Goal: Communication & Community: Answer question/provide support

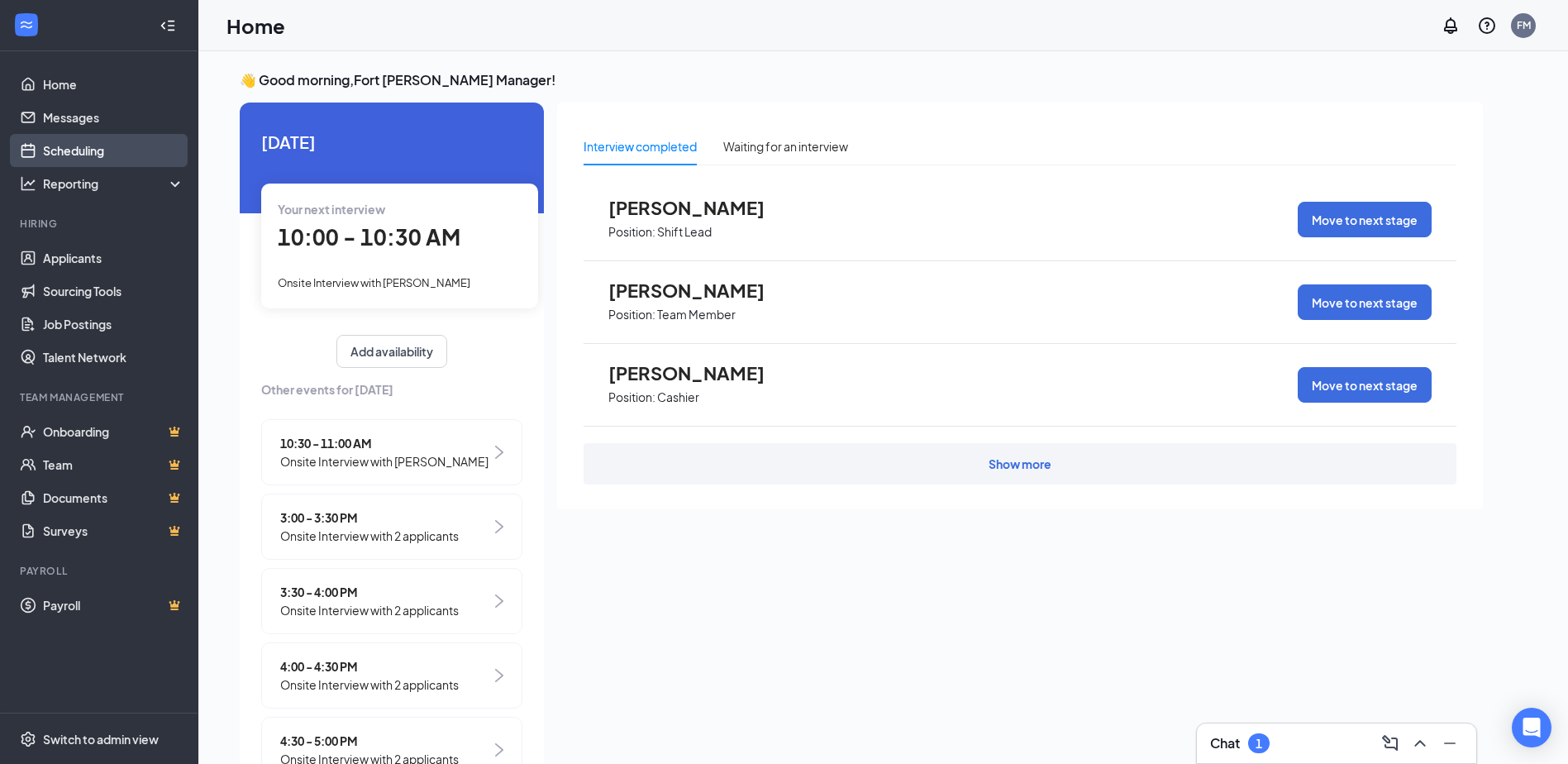
click at [72, 144] on link "Scheduling" at bounding box center [114, 150] width 141 height 33
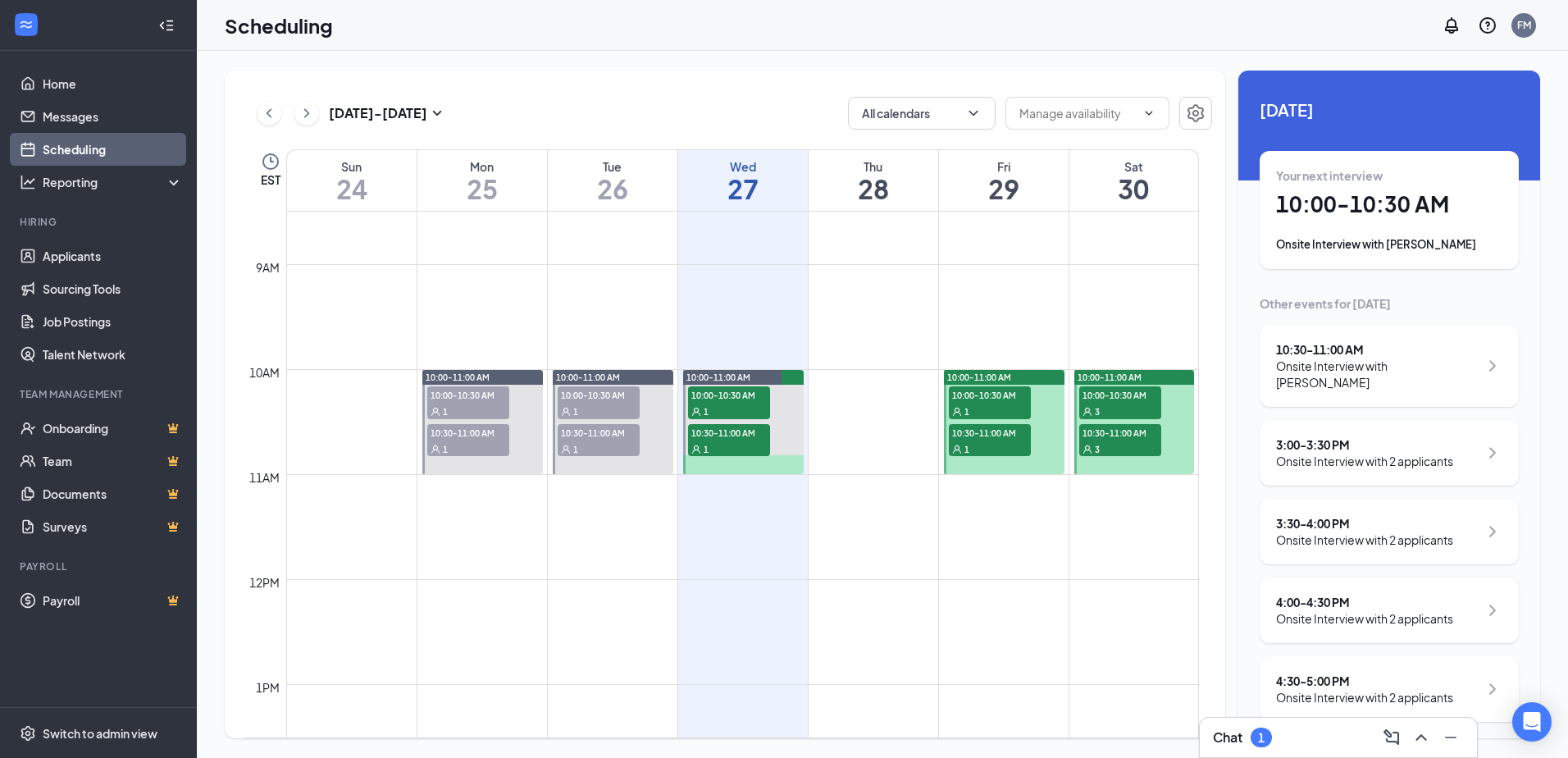
scroll to position [806, 0]
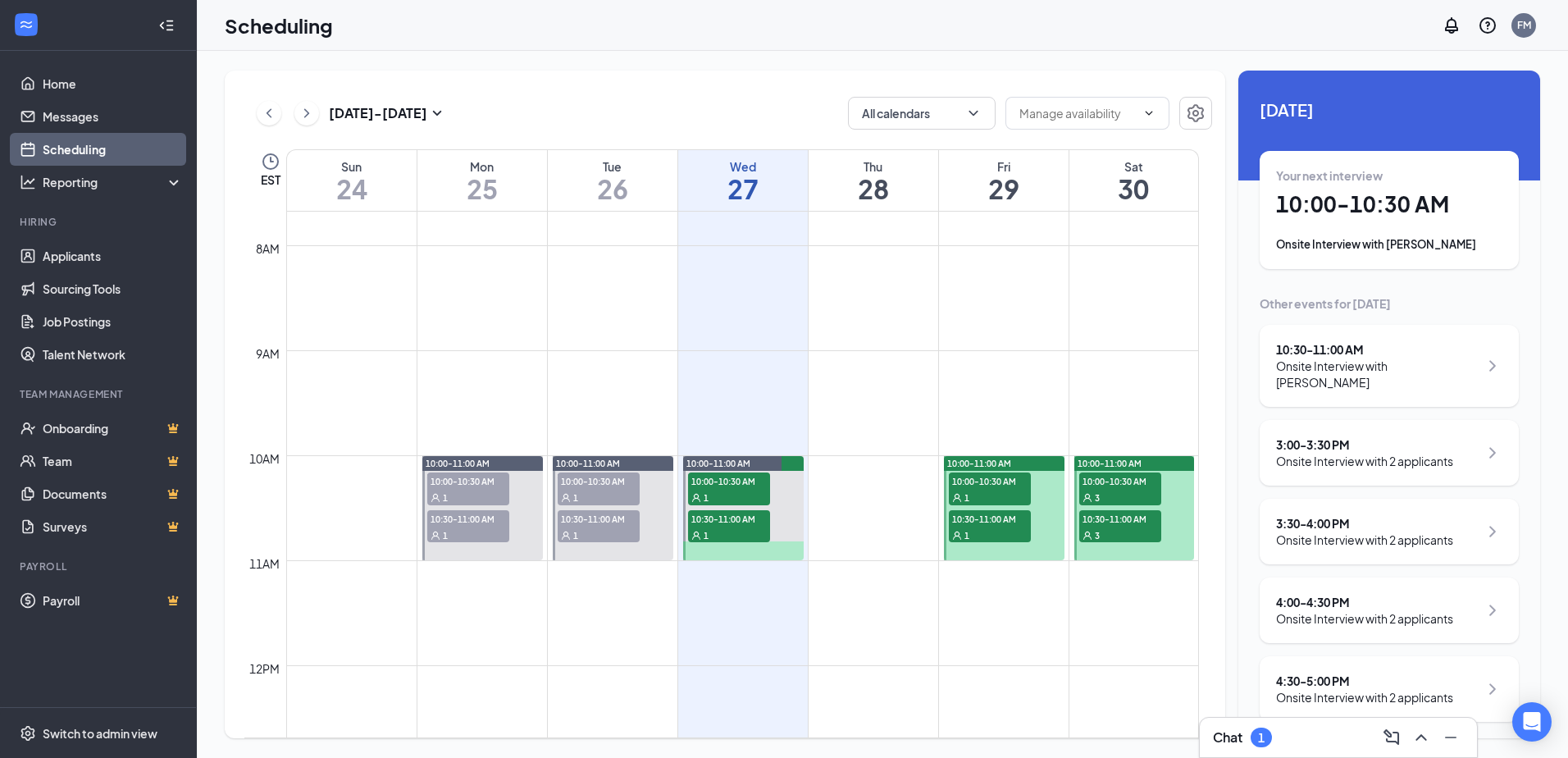
click at [1303, 744] on div "Chat 1" at bounding box center [1338, 738] width 251 height 26
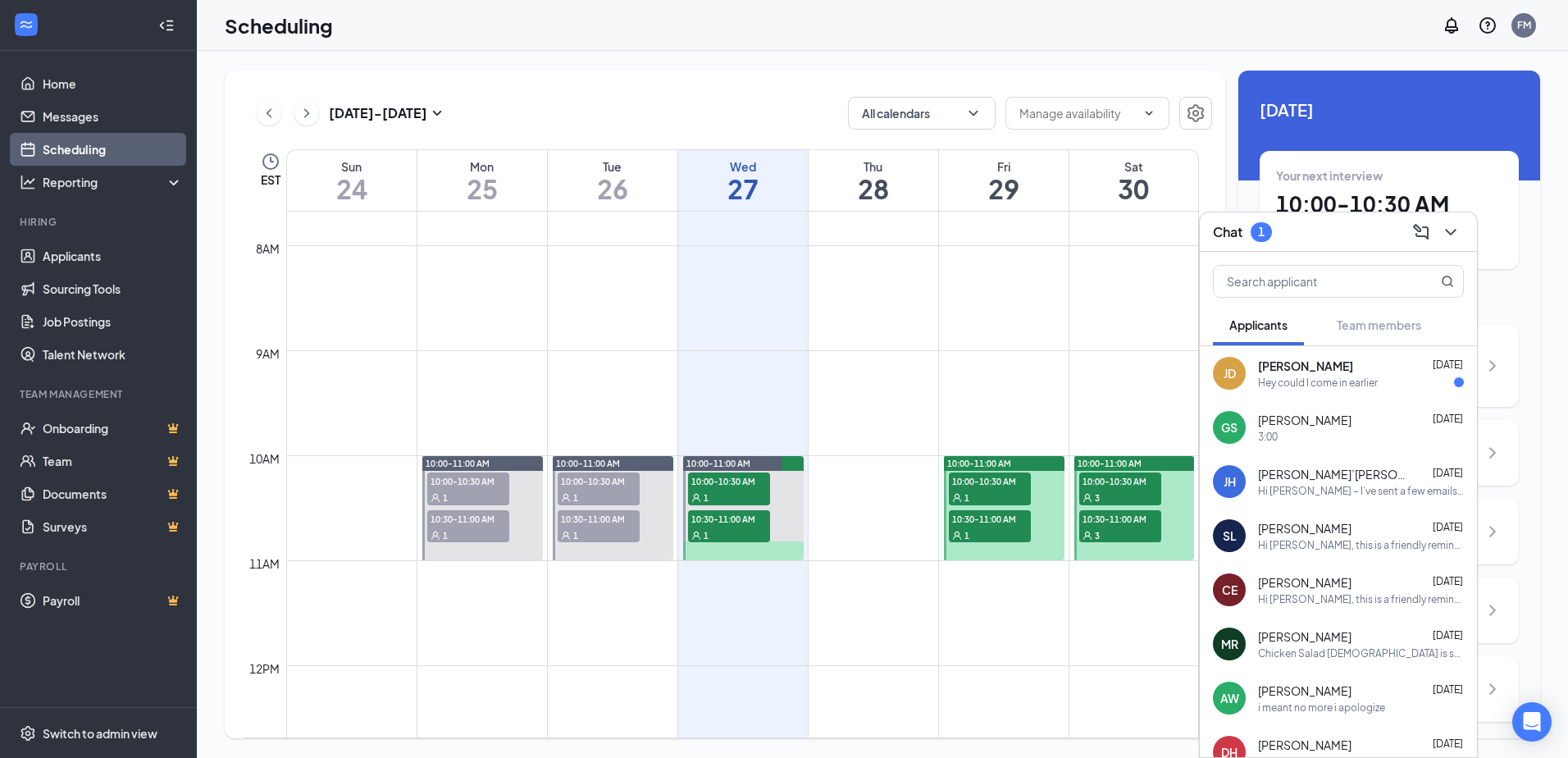
click at [1317, 400] on div "[PERSON_NAME] [DATE] Hey could I come in earlier" at bounding box center [1338, 374] width 277 height 54
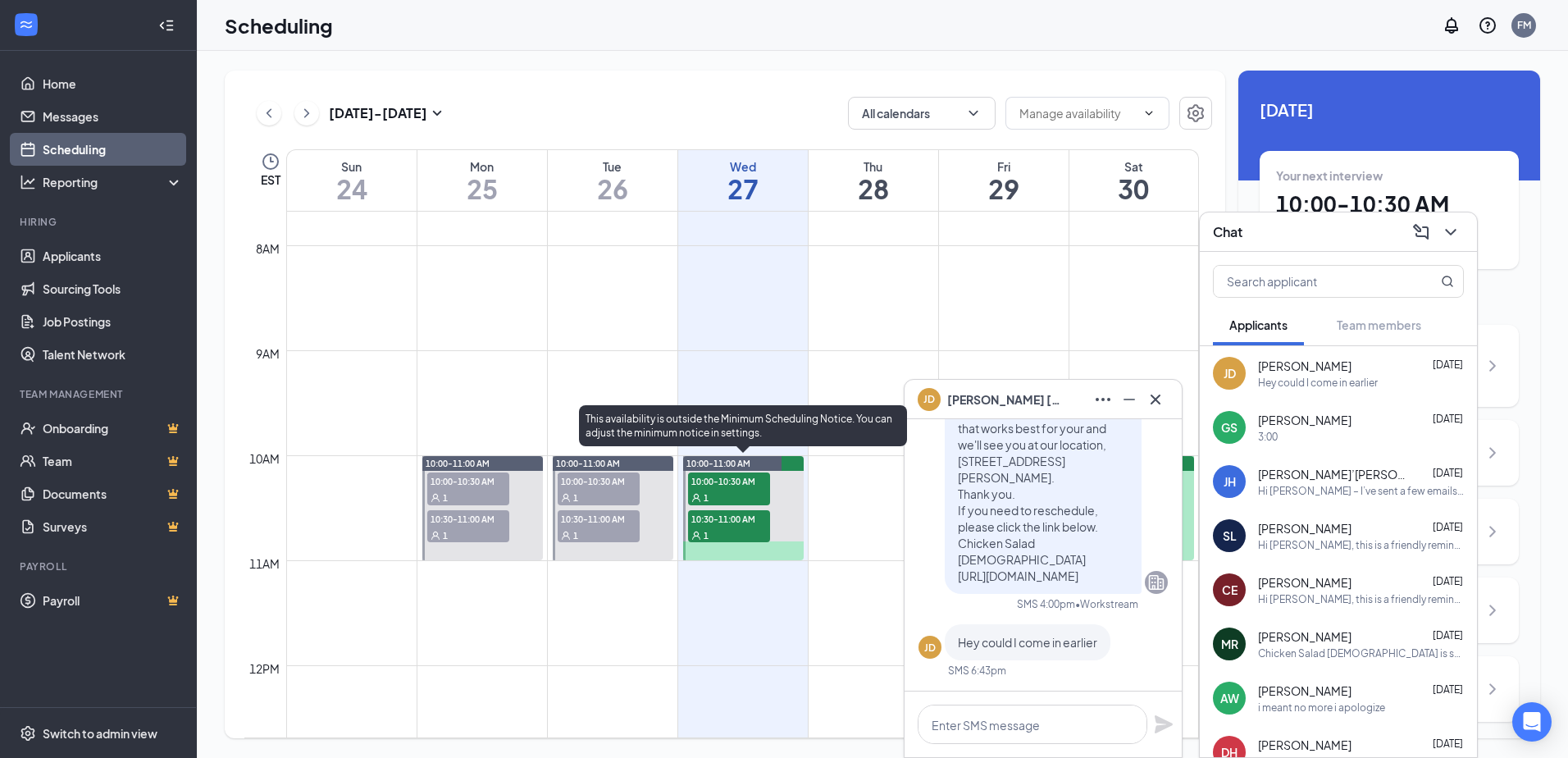
click at [729, 489] on div "1" at bounding box center [729, 497] width 82 height 17
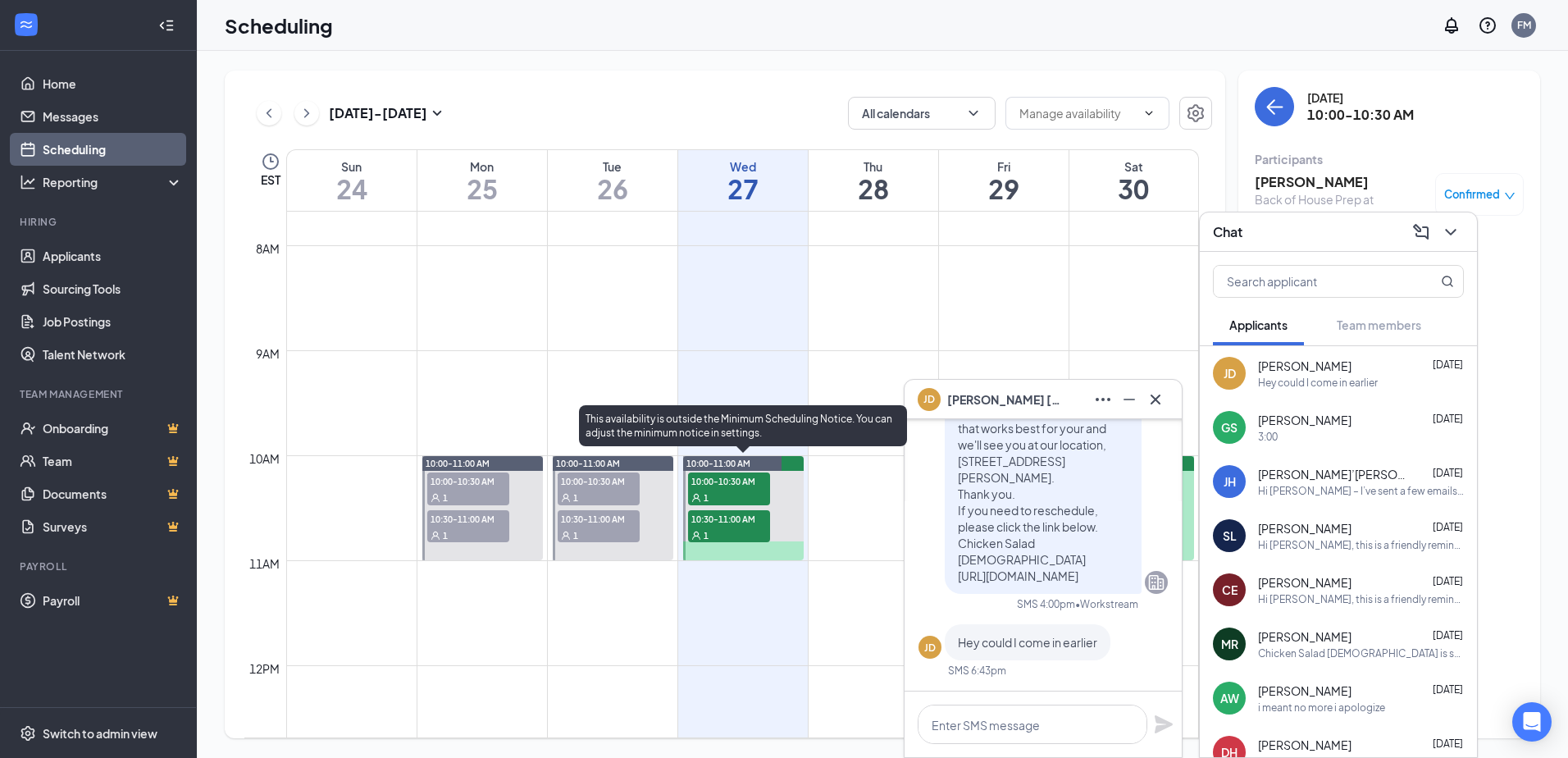
click at [705, 520] on span "10:30-11:00 AM" at bounding box center [729, 518] width 82 height 17
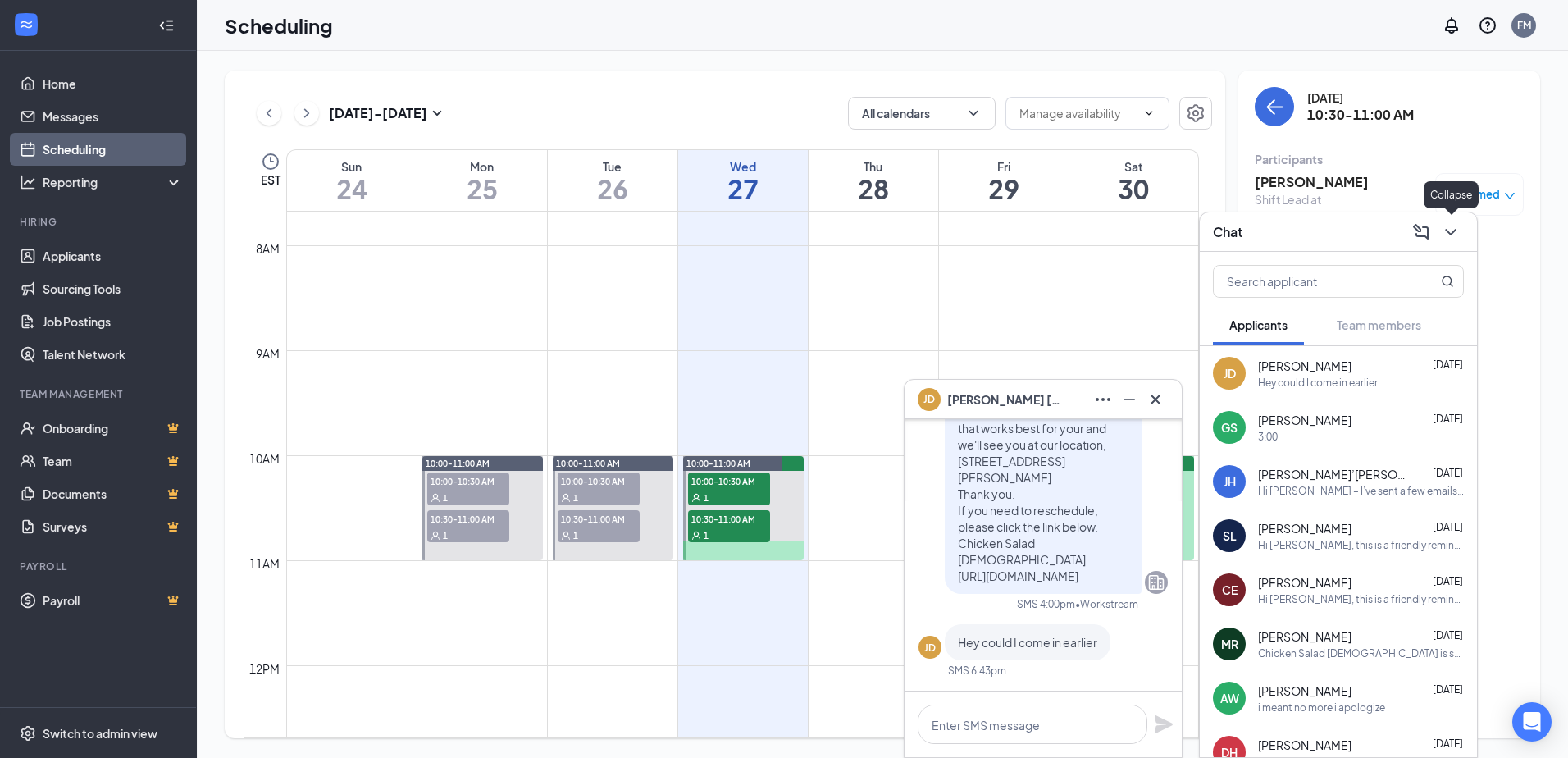
click at [1445, 234] on icon "ChevronDown" at bounding box center [1451, 232] width 19 height 19
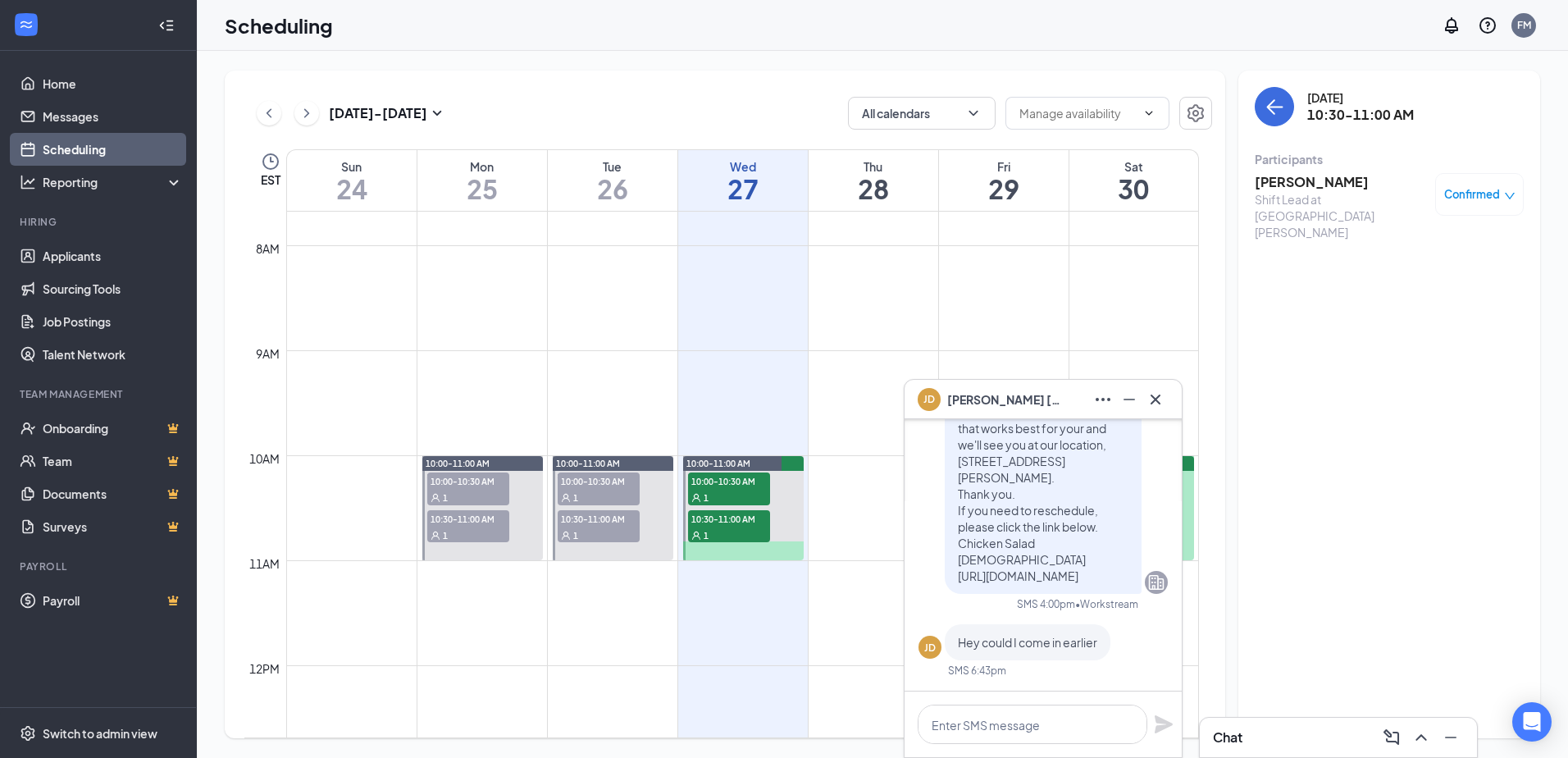
scroll to position [1134, 0]
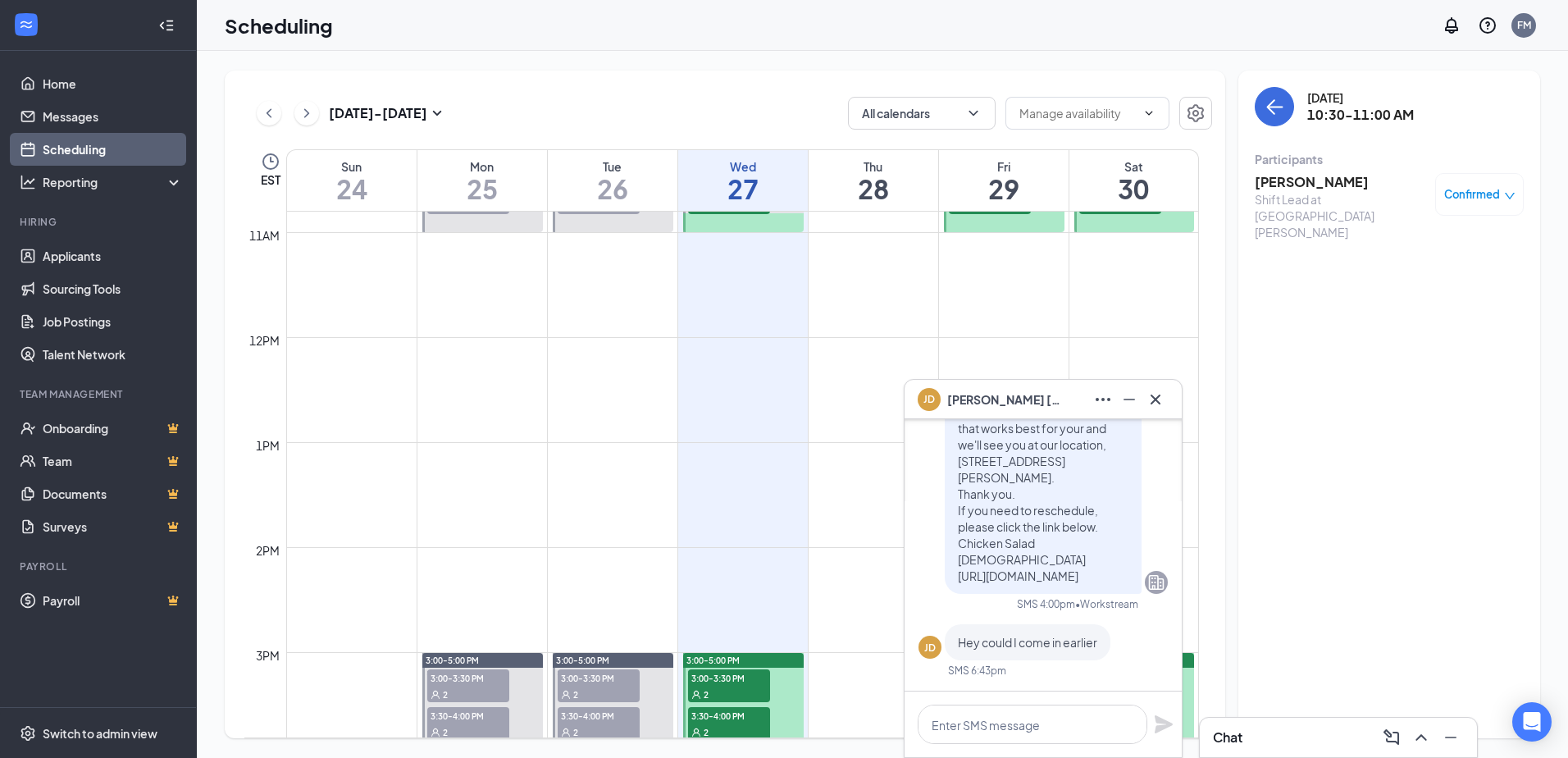
click at [745, 687] on div "2" at bounding box center [729, 694] width 82 height 17
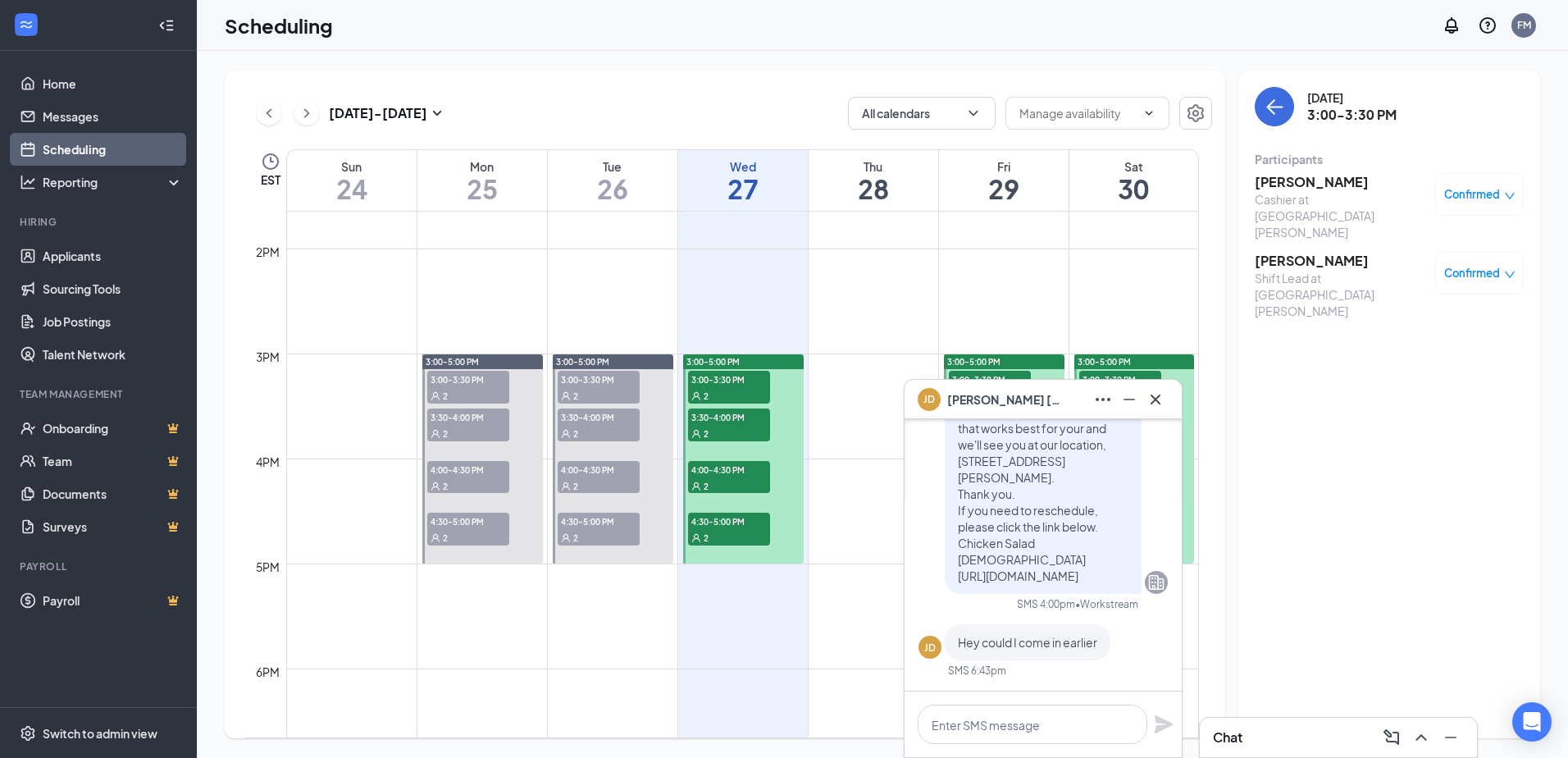
scroll to position [1463, 0]
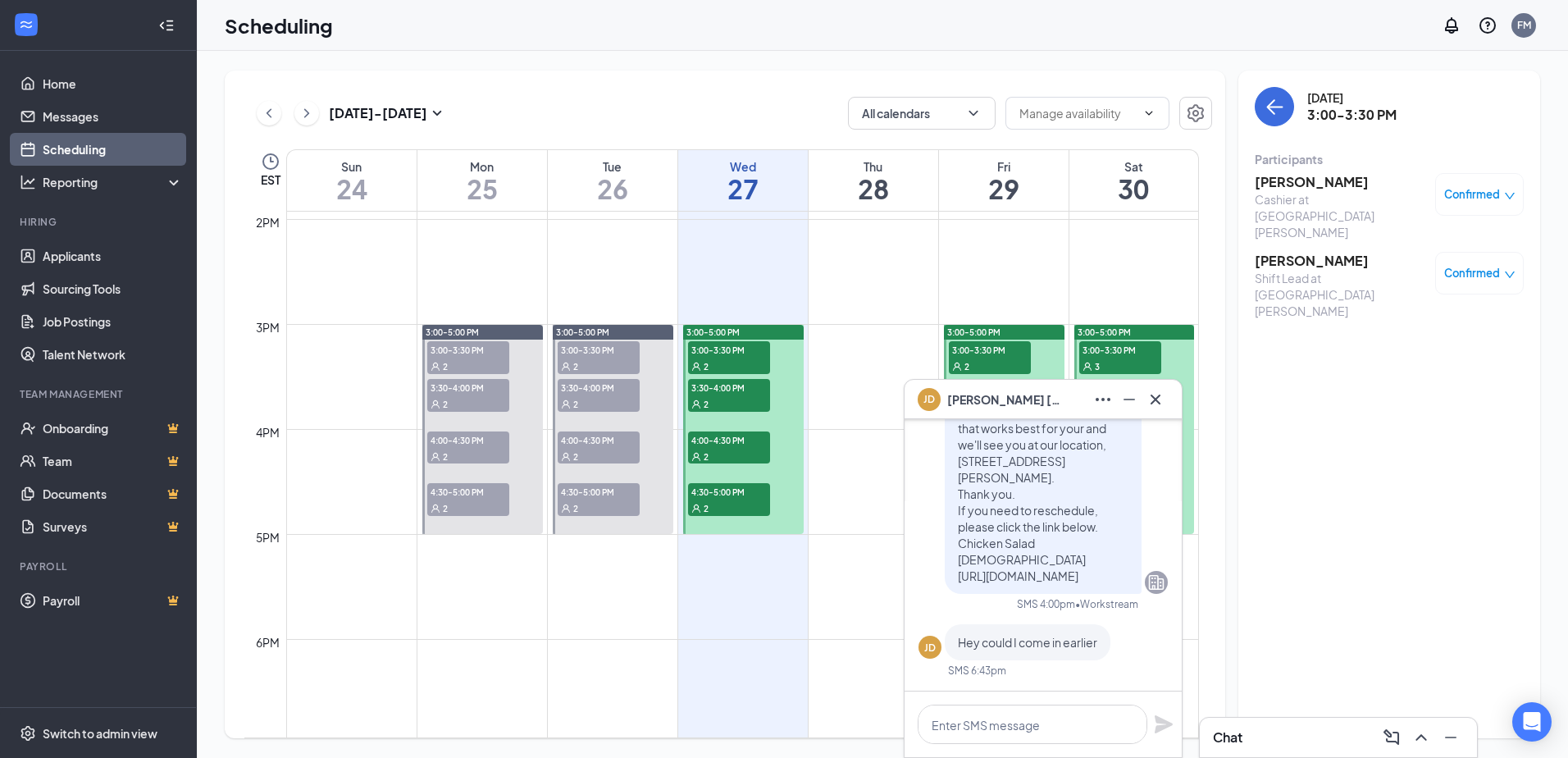
click at [740, 396] on div "2" at bounding box center [729, 404] width 82 height 17
click at [730, 443] on span "4:00-4:30 PM" at bounding box center [729, 439] width 82 height 17
click at [742, 506] on div "2" at bounding box center [729, 508] width 82 height 17
click at [733, 442] on span "4:00-4:30 PM" at bounding box center [729, 439] width 82 height 17
click at [736, 396] on div "2" at bounding box center [729, 404] width 82 height 17
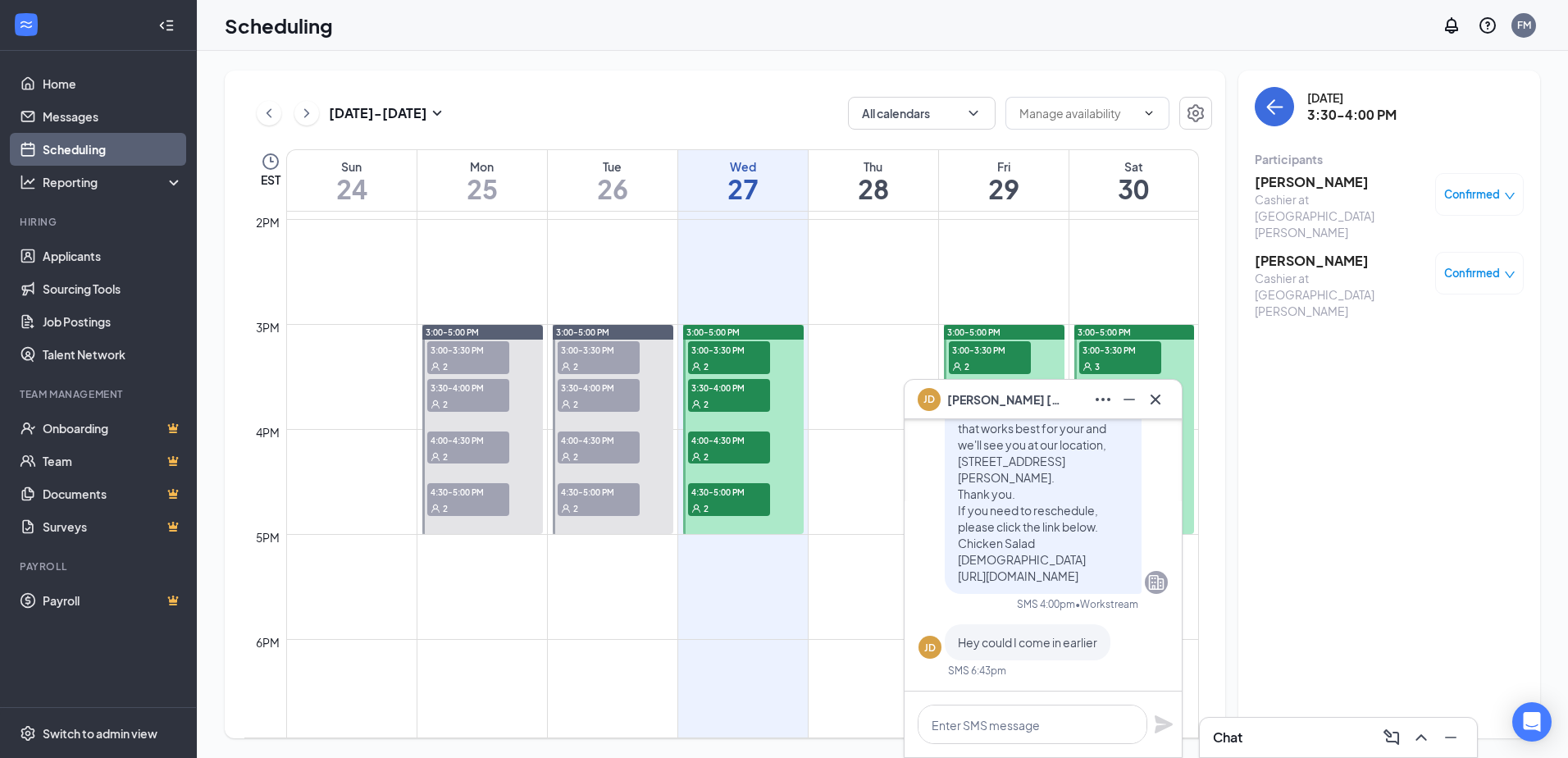
click at [732, 356] on span "3:00-3:30 PM" at bounding box center [729, 349] width 82 height 17
click at [738, 460] on div "2" at bounding box center [729, 456] width 82 height 17
click at [1077, 735] on textarea at bounding box center [1032, 724] width 229 height 39
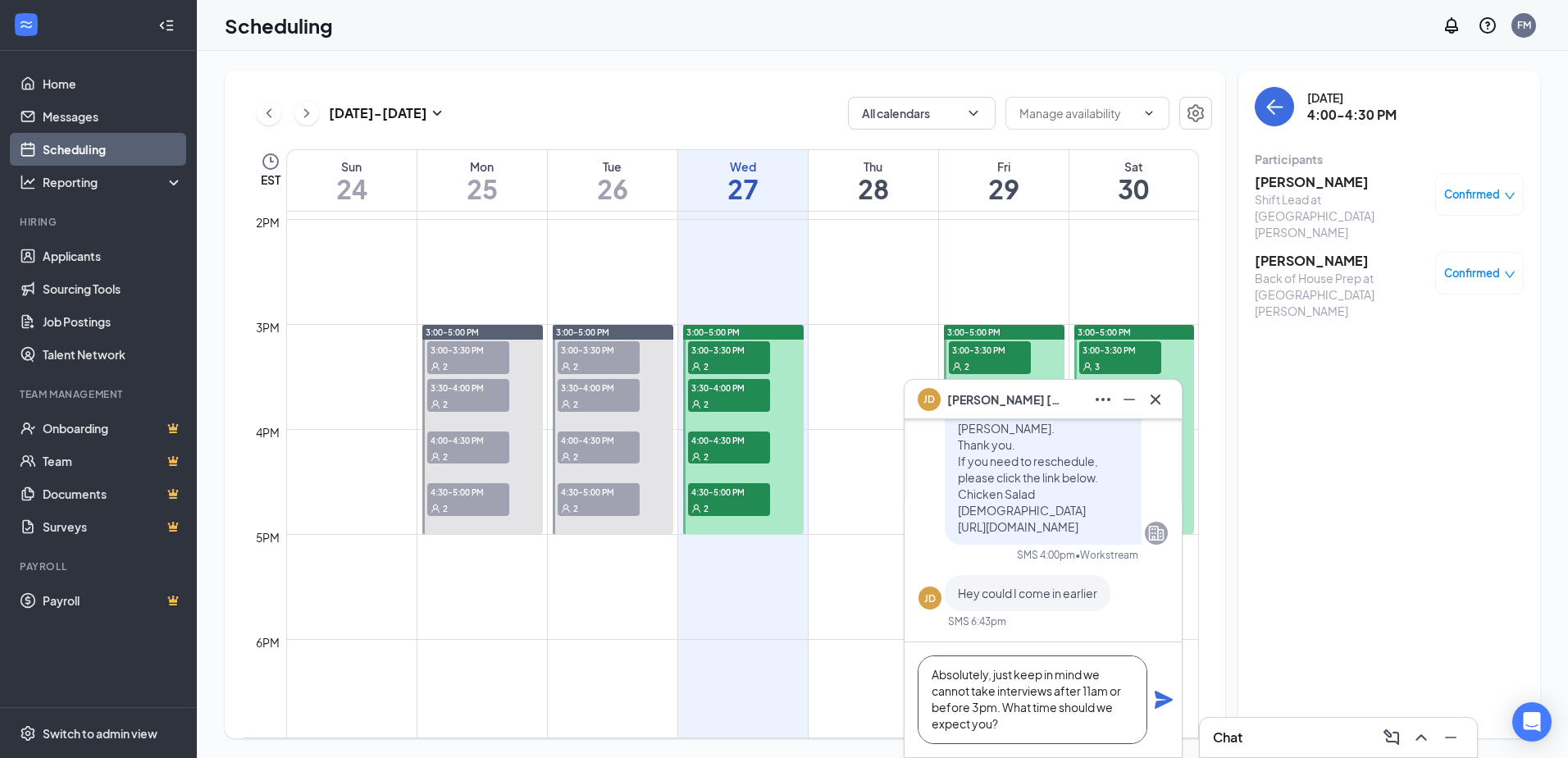
scroll to position [2, 0]
type textarea "Absolutely, just keep in mind we cannot take interviews after 11am or before 3p…"
click at [1162, 698] on icon "Plane" at bounding box center [1164, 699] width 18 height 18
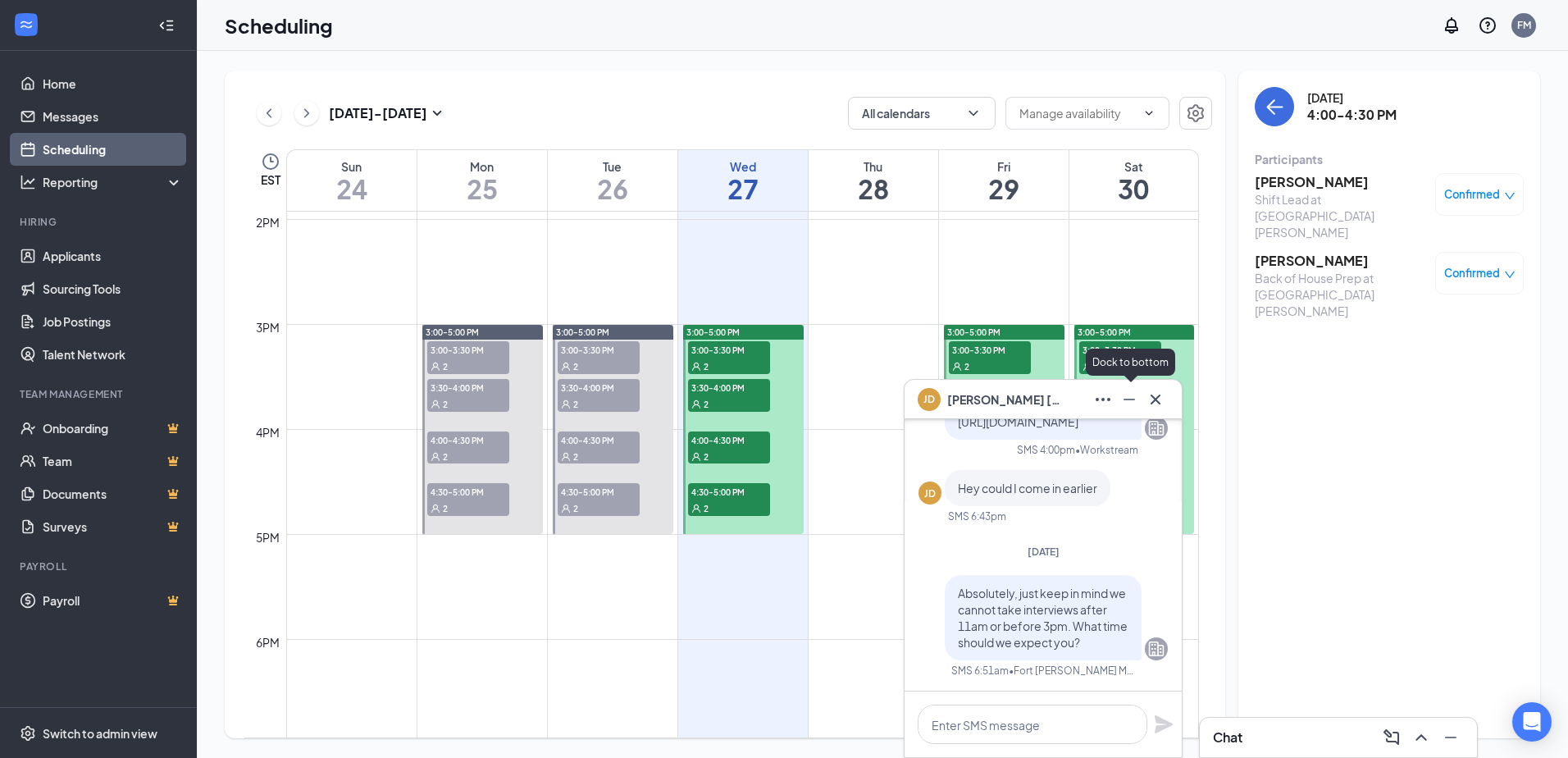
click at [1135, 398] on icon "Minimize" at bounding box center [1130, 399] width 19 height 19
